Goal: Task Accomplishment & Management: Manage account settings

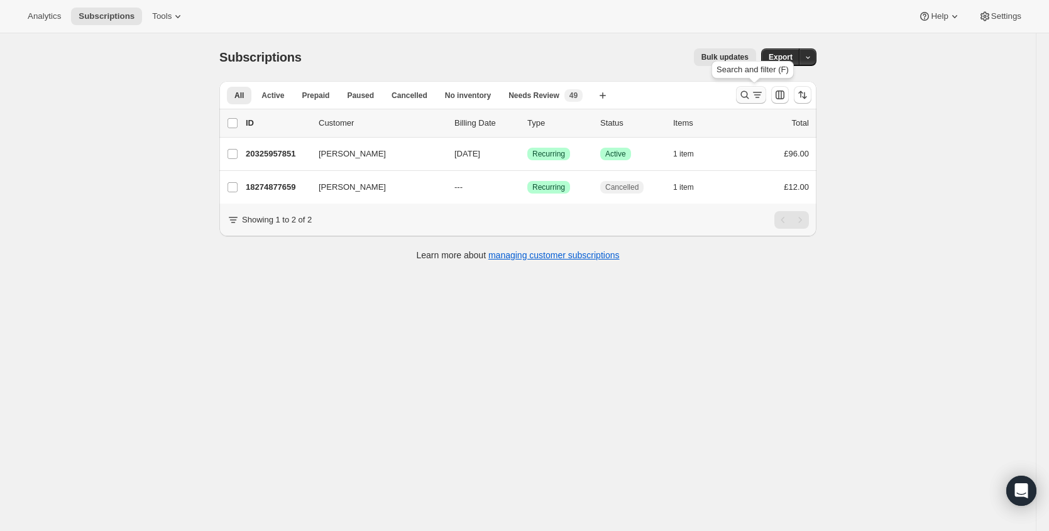
click at [743, 95] on icon "Search and filter results" at bounding box center [744, 95] width 13 height 13
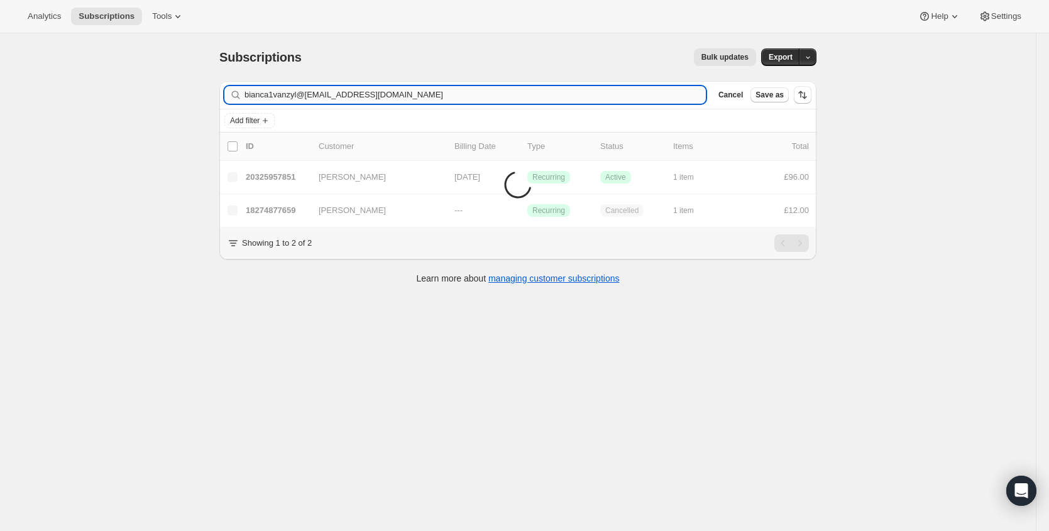
click at [444, 92] on input "bianca1vanzyl@[EMAIL_ADDRESS][DOMAIN_NAME]" at bounding box center [474, 95] width 461 height 18
type input "[EMAIL_ADDRESS][DOMAIN_NAME]"
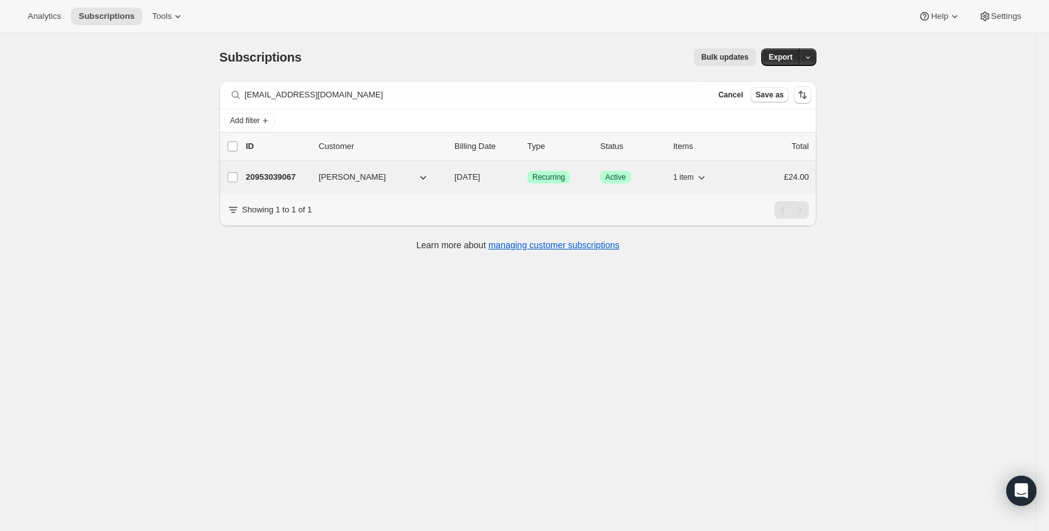
click at [271, 175] on p "20953039067" at bounding box center [277, 177] width 63 height 13
